Goal: Information Seeking & Learning: Learn about a topic

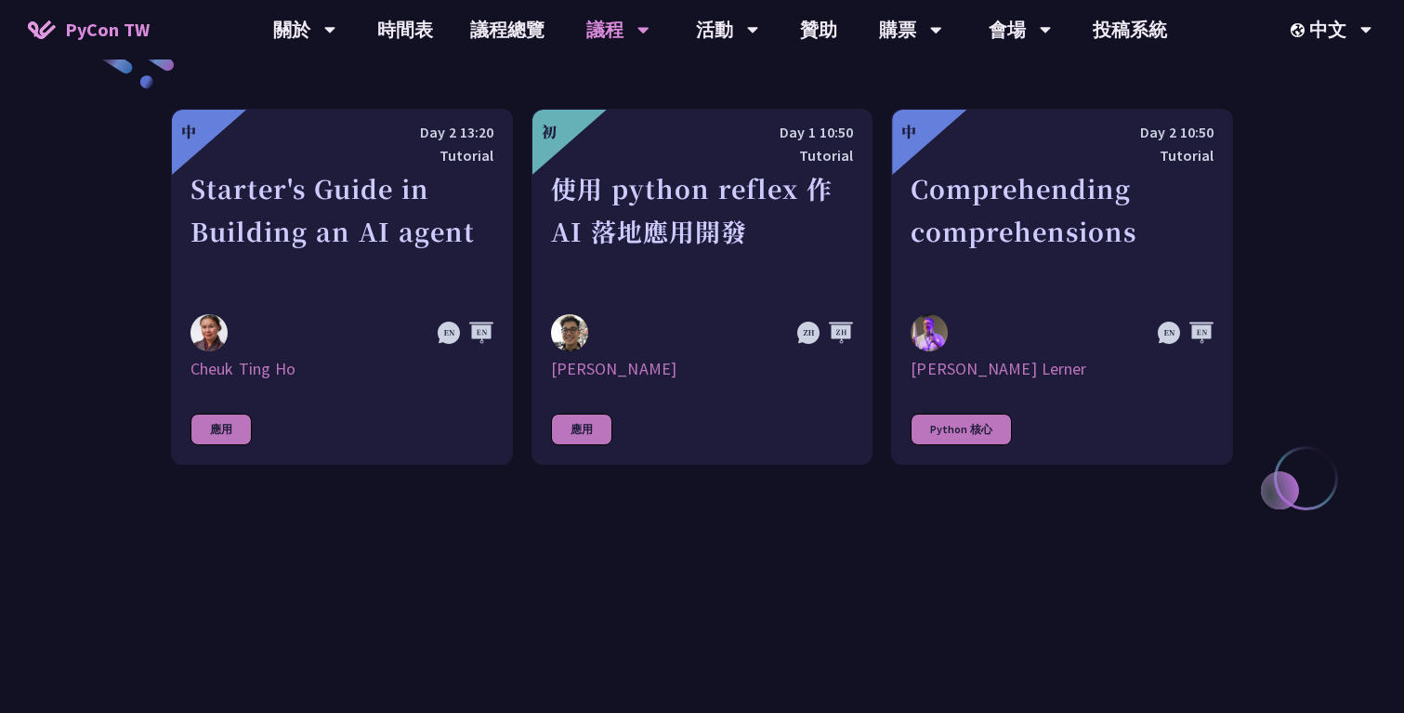
scroll to position [721, 0]
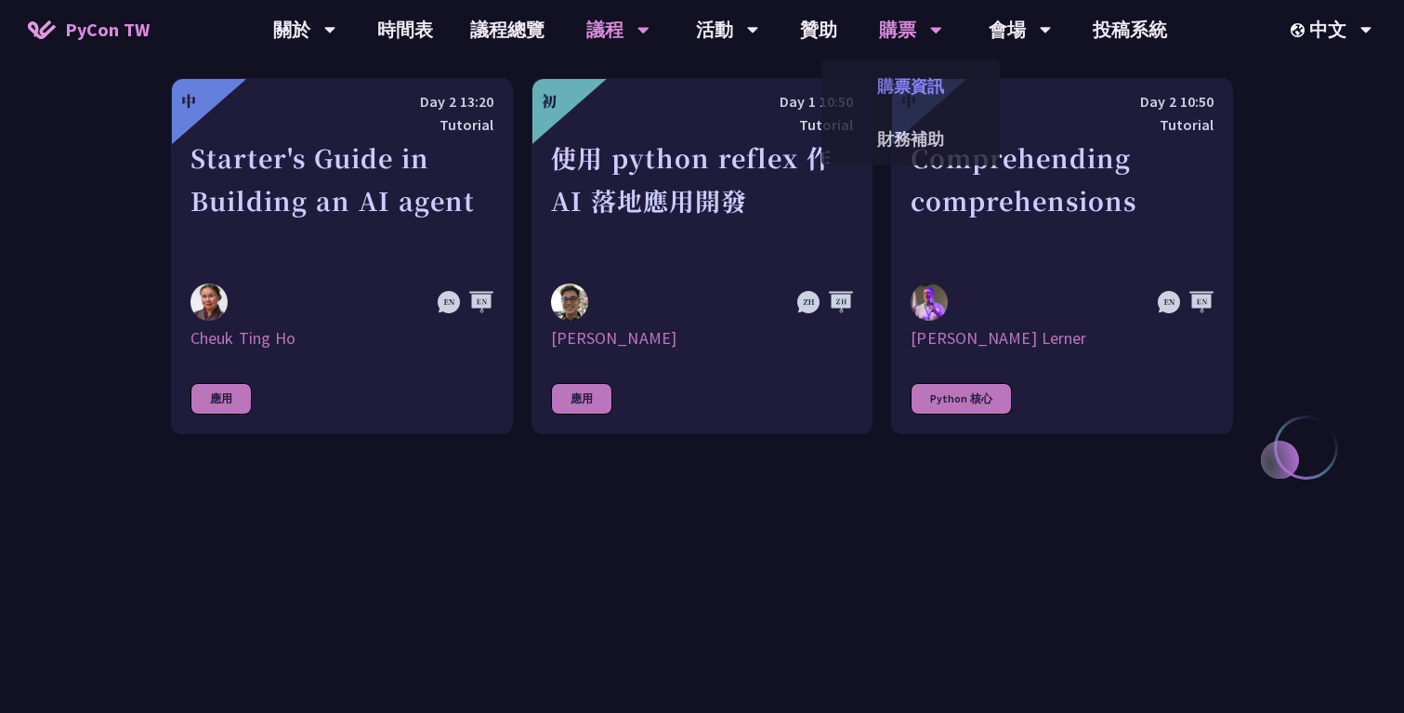
click at [913, 78] on link "購票資訊" at bounding box center [910, 86] width 178 height 44
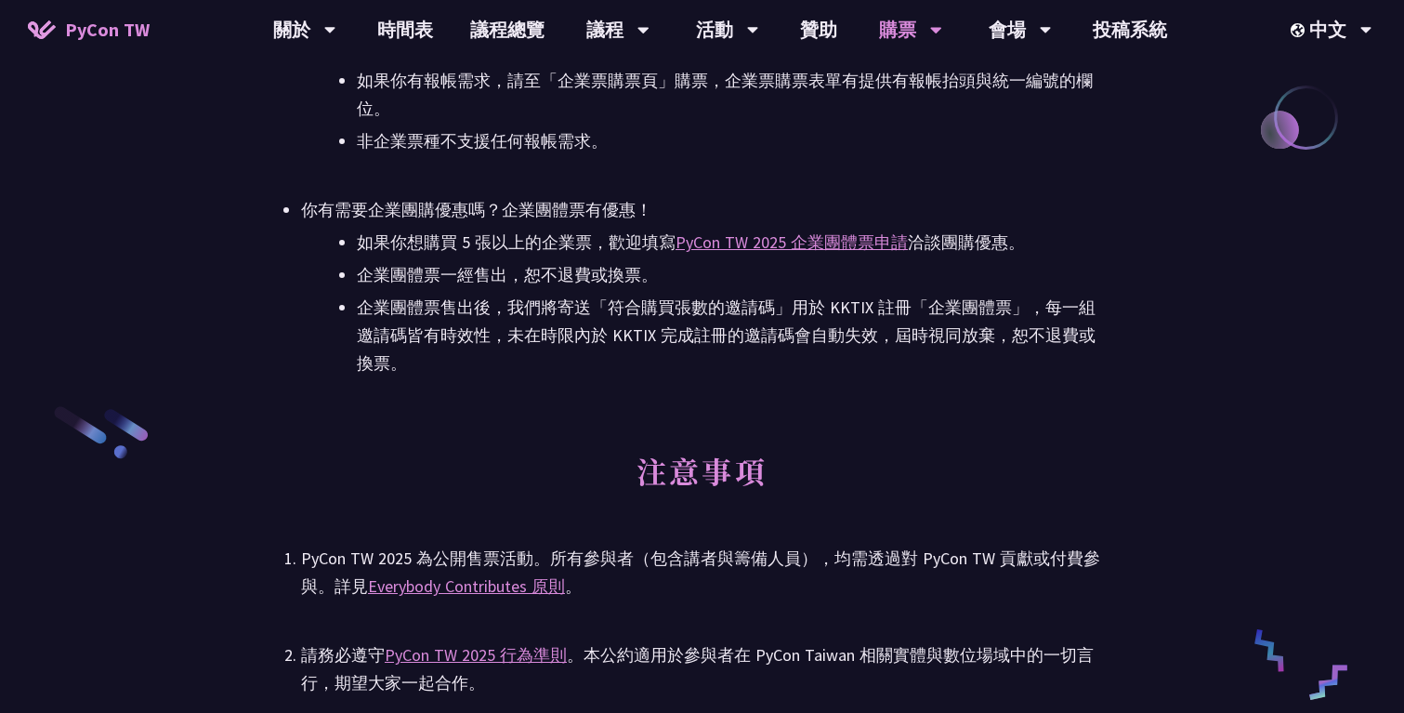
scroll to position [2883, 0]
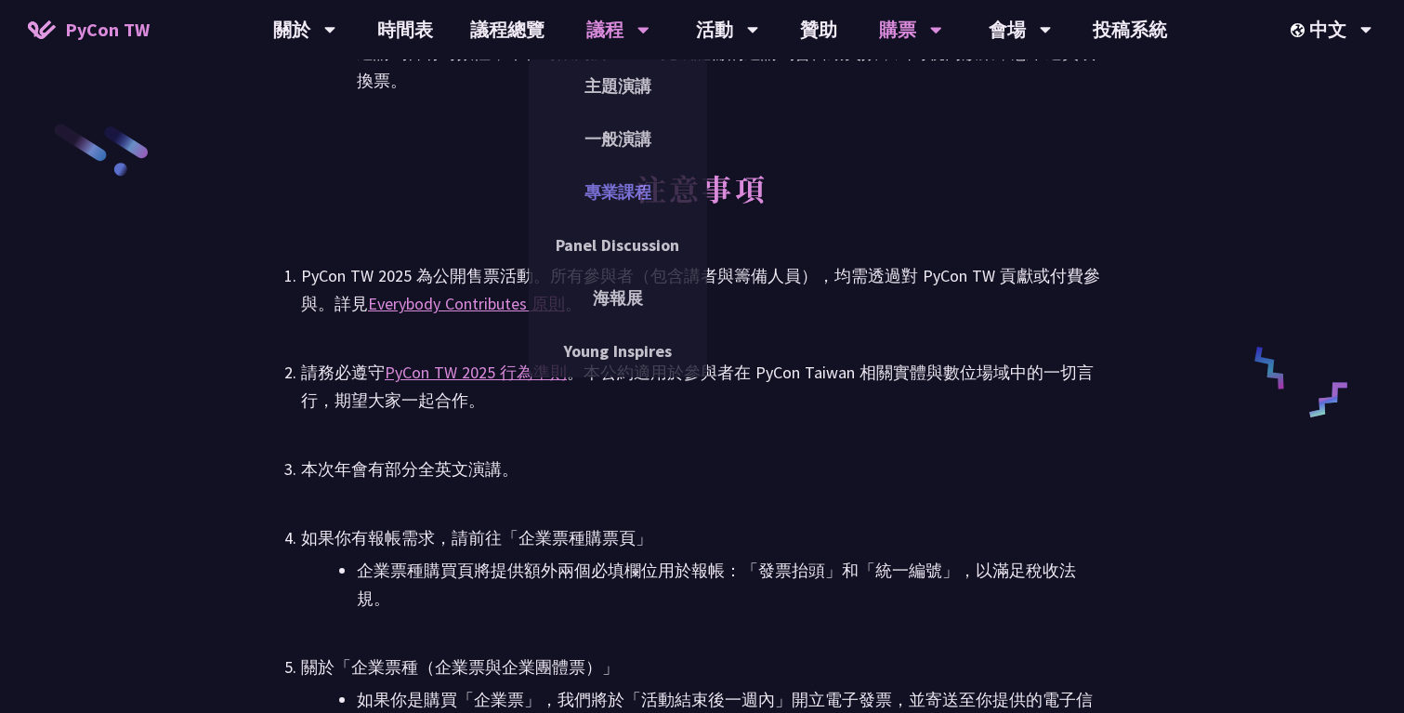
click at [622, 188] on link "專業課程" at bounding box center [618, 192] width 178 height 44
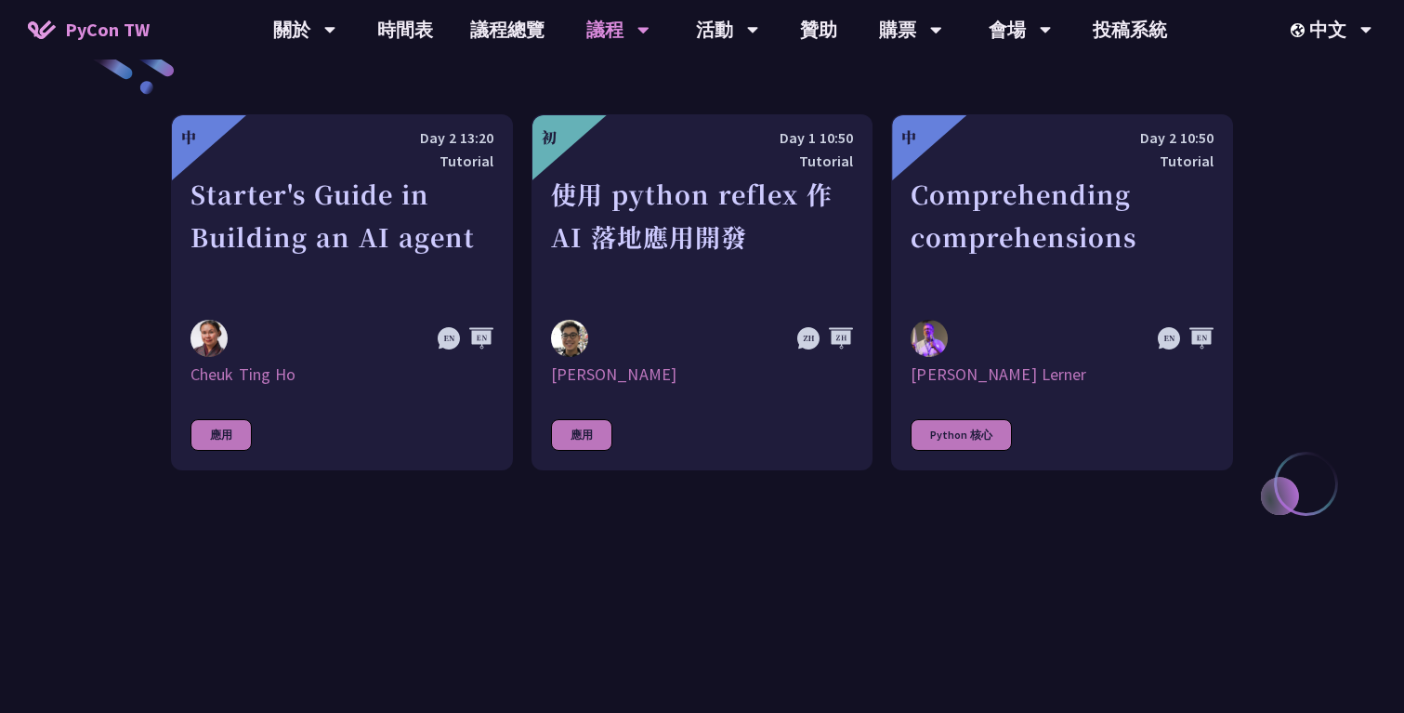
scroll to position [162, 0]
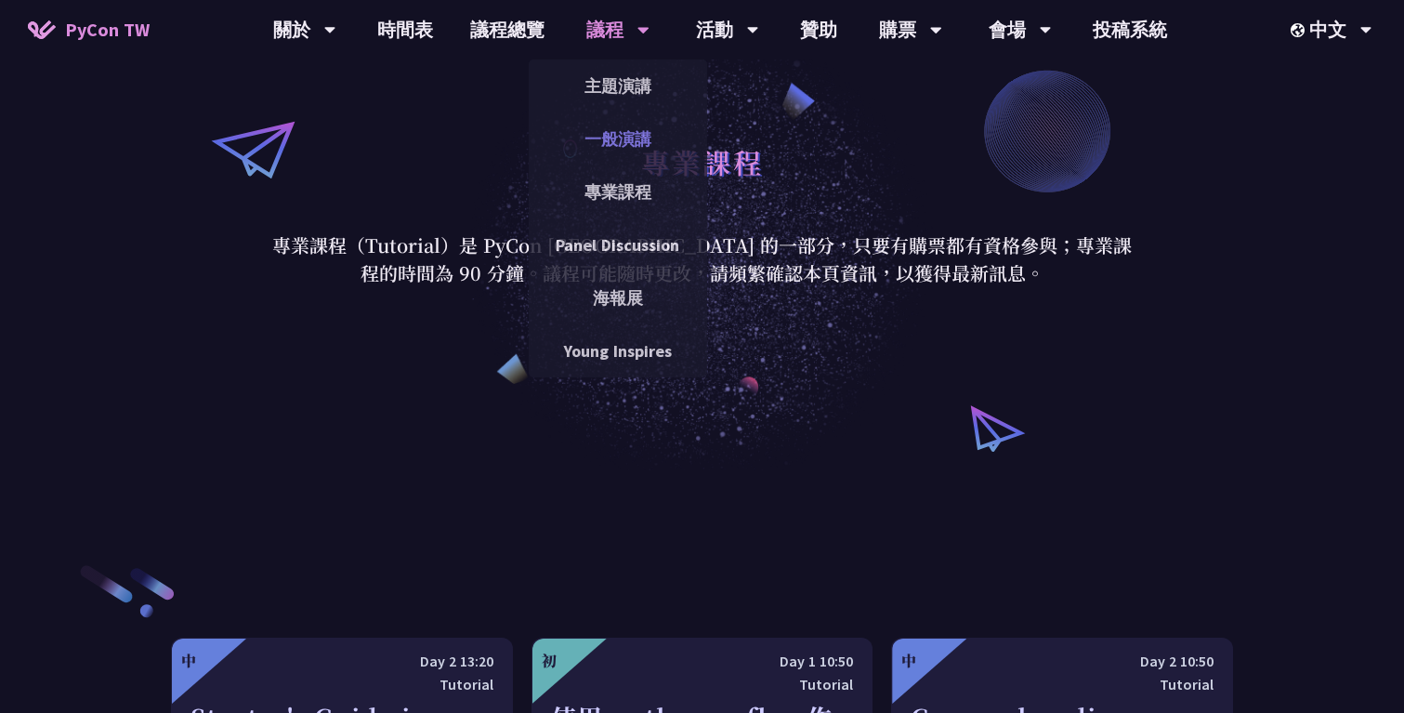
click at [621, 137] on link "一般演講" at bounding box center [618, 139] width 178 height 44
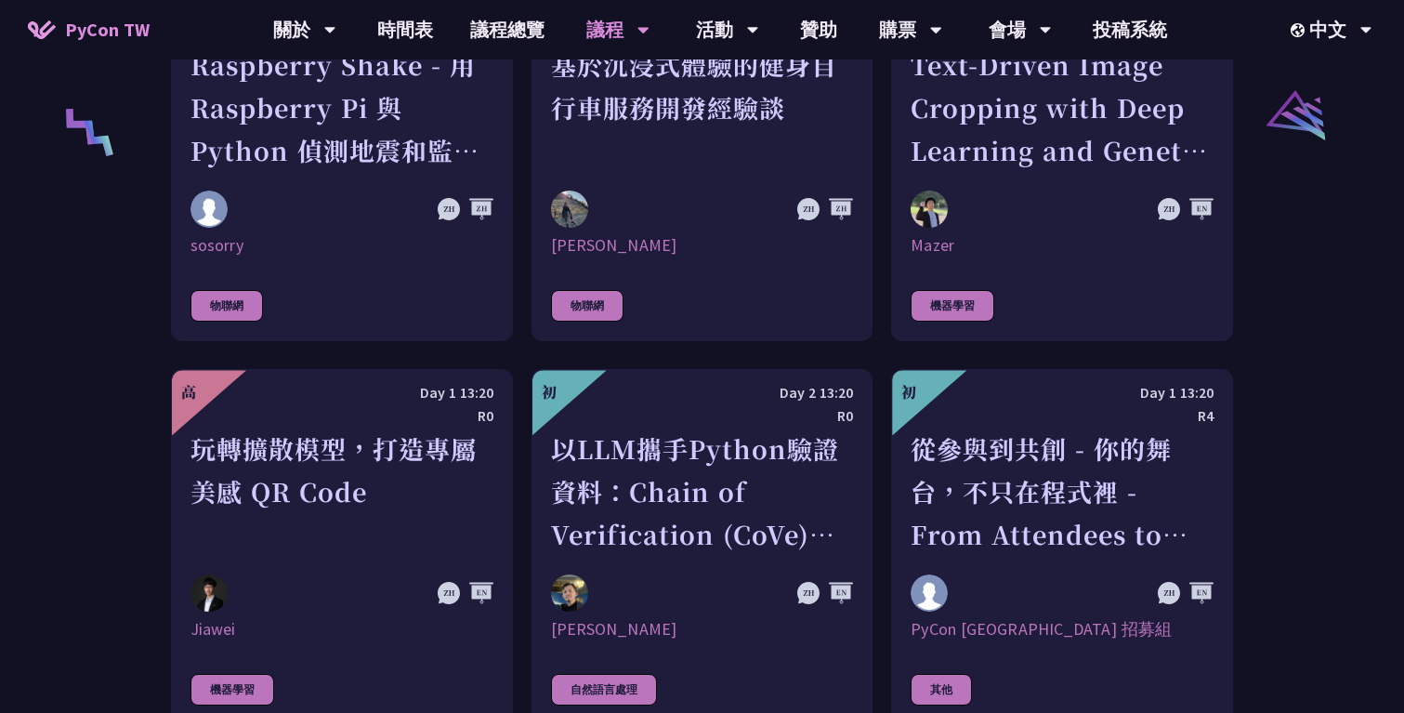
scroll to position [3824, 0]
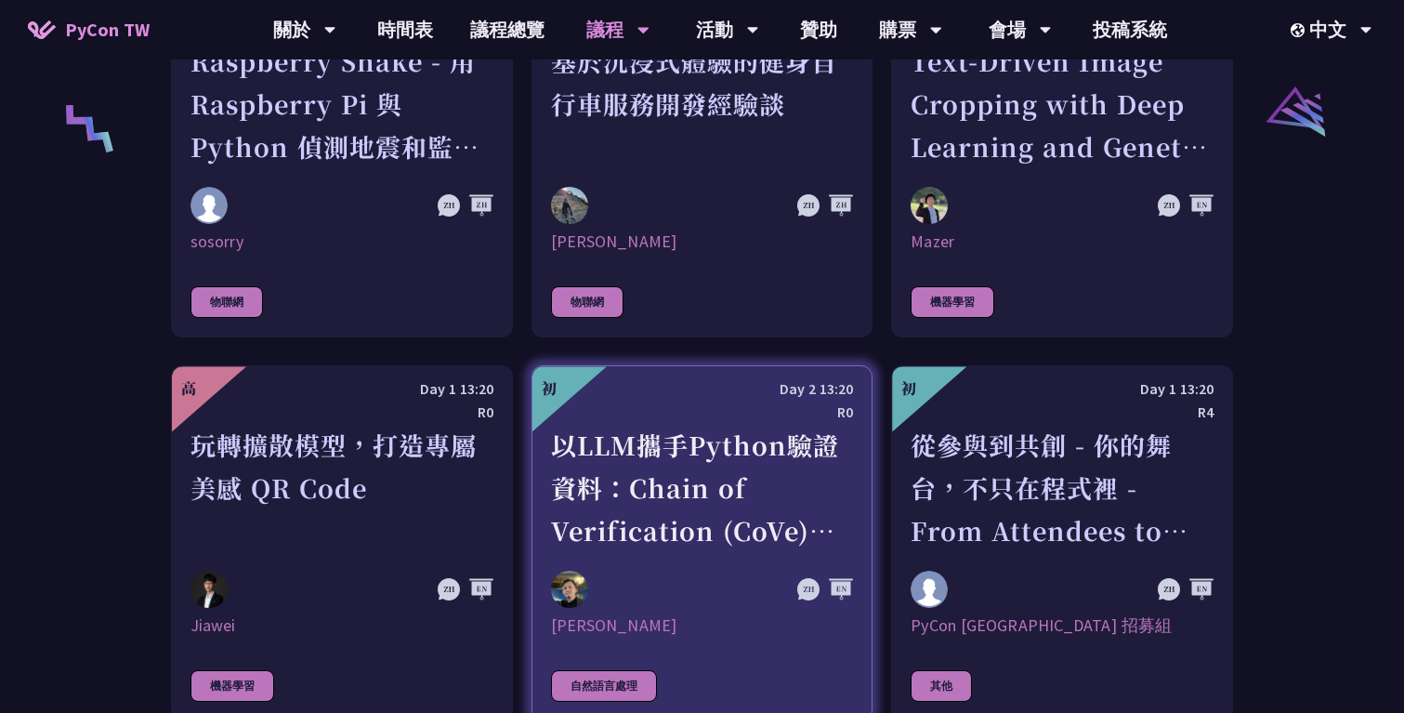
click at [763, 428] on div "以LLM攜手Python驗證資料：Chain of Verification (CoVe)實務應用" at bounding box center [702, 488] width 303 height 128
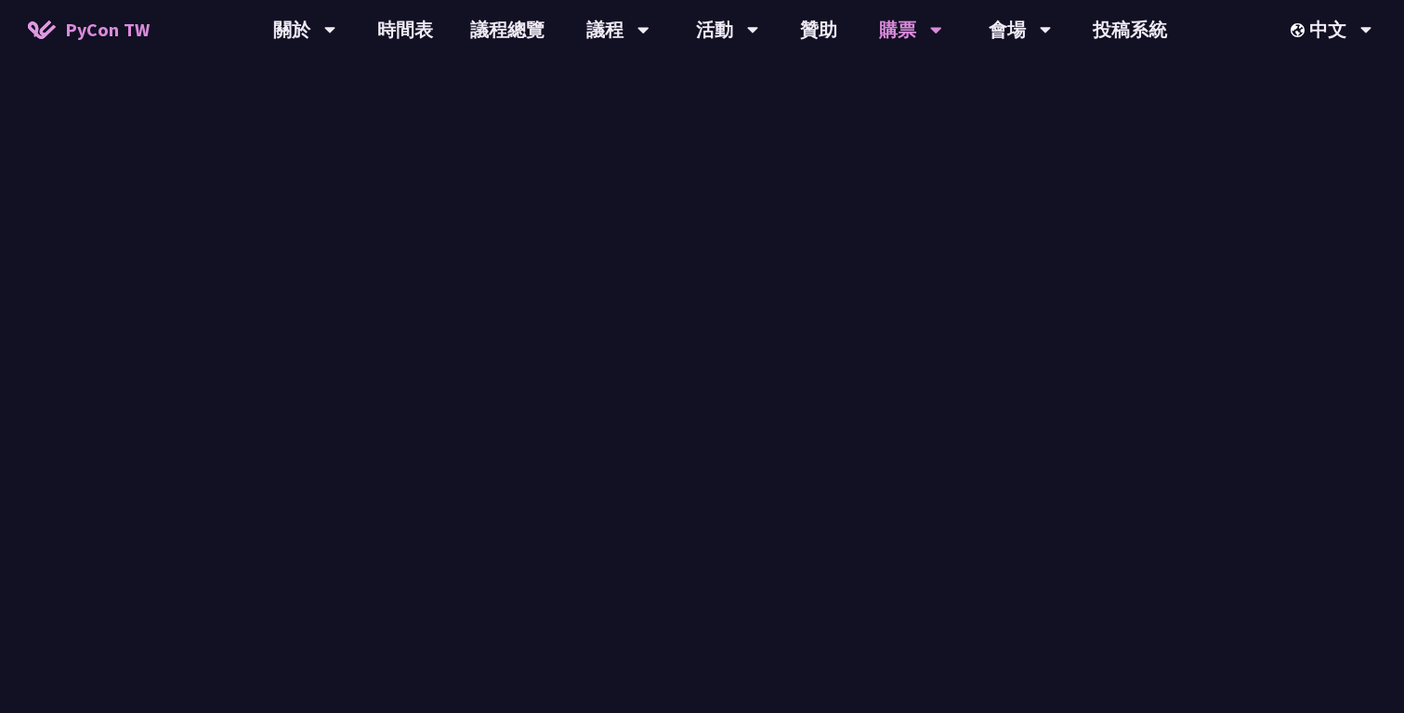
scroll to position [2883, 0]
